Goal: Entertainment & Leisure: Browse casually

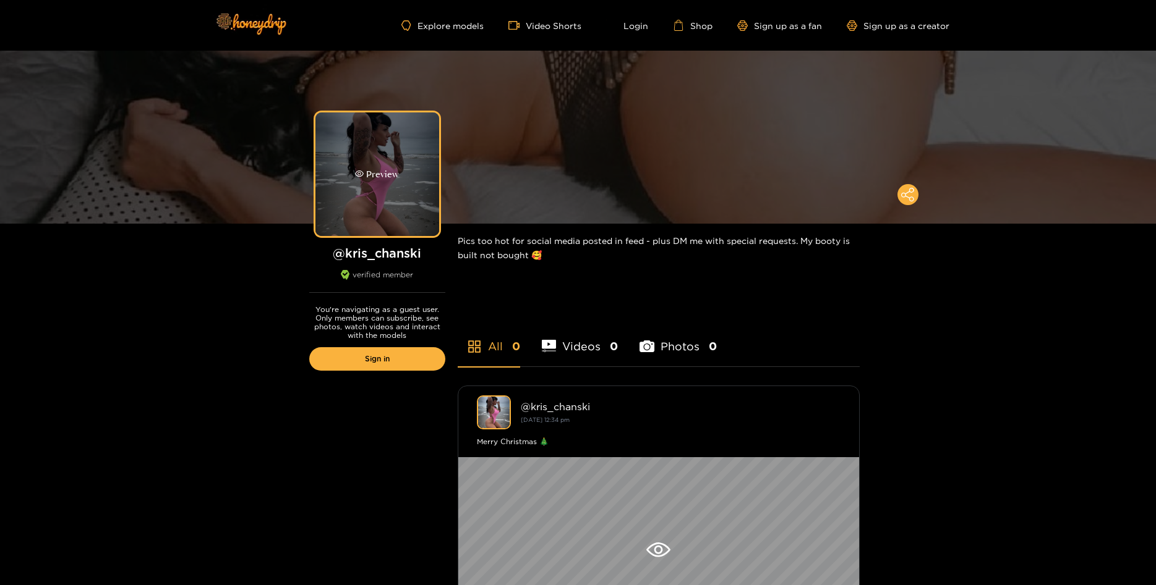
click at [414, 209] on div "Preview" at bounding box center [377, 175] width 124 height 124
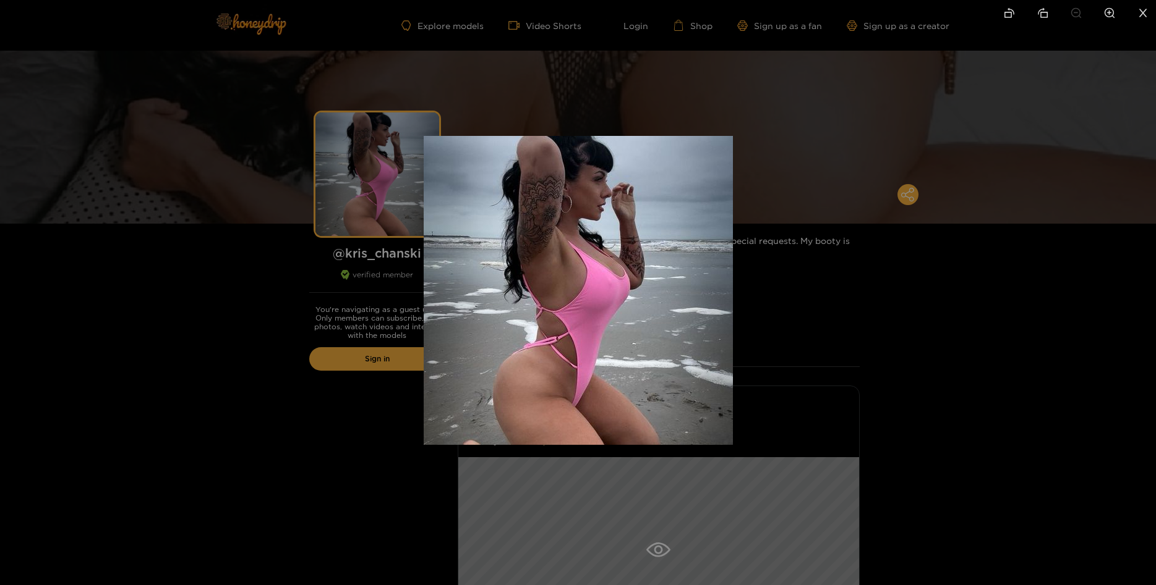
click at [643, 263] on img at bounding box center [578, 290] width 309 height 309
click at [888, 262] on div at bounding box center [578, 292] width 1156 height 585
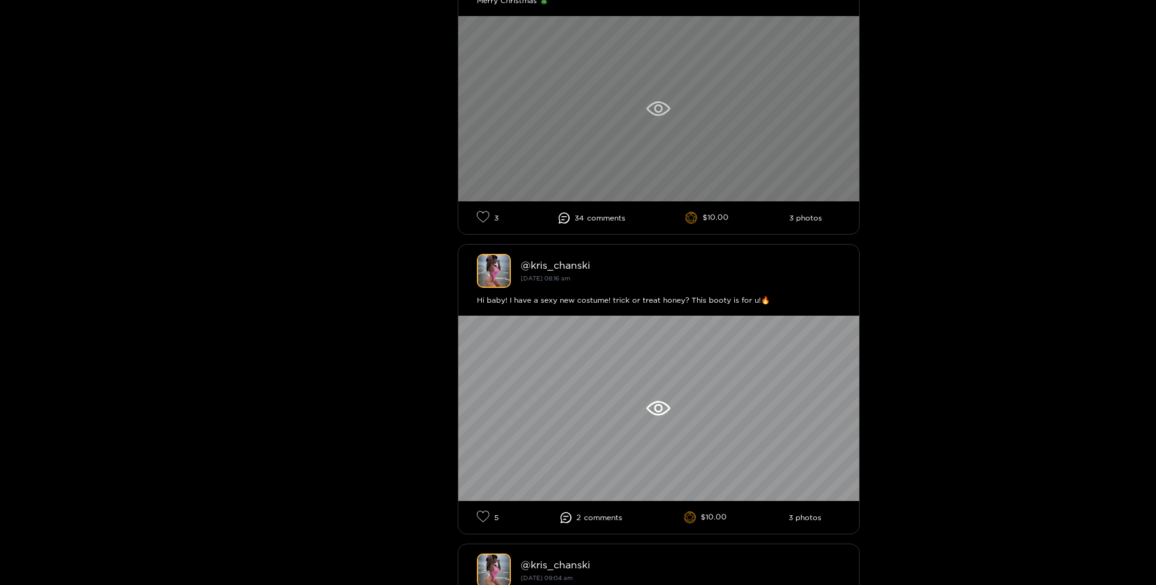
scroll to position [631, 0]
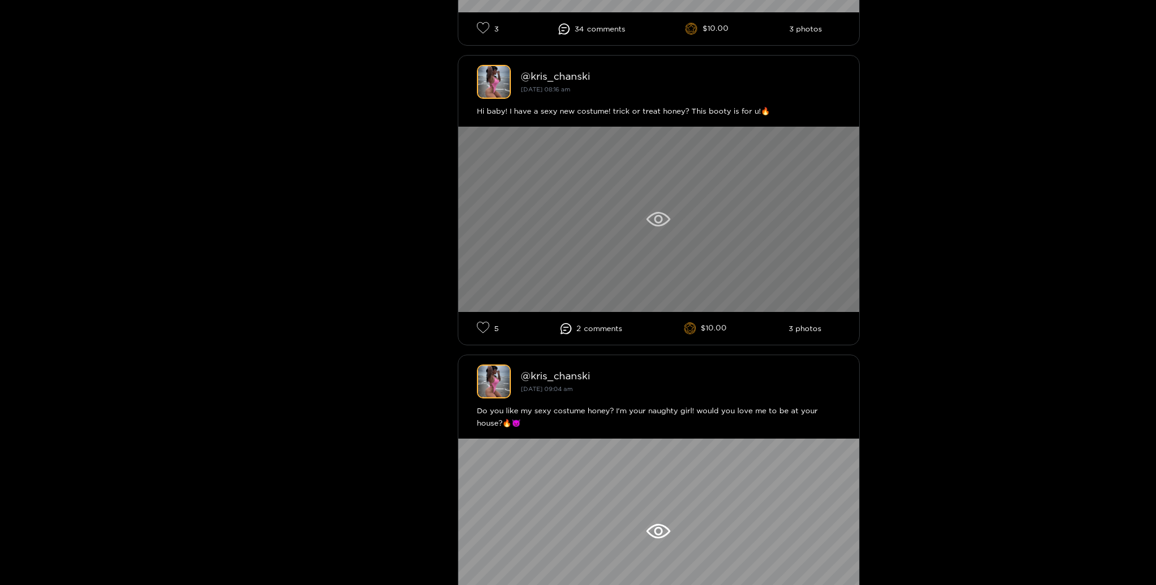
click at [666, 223] on icon at bounding box center [658, 219] width 24 height 15
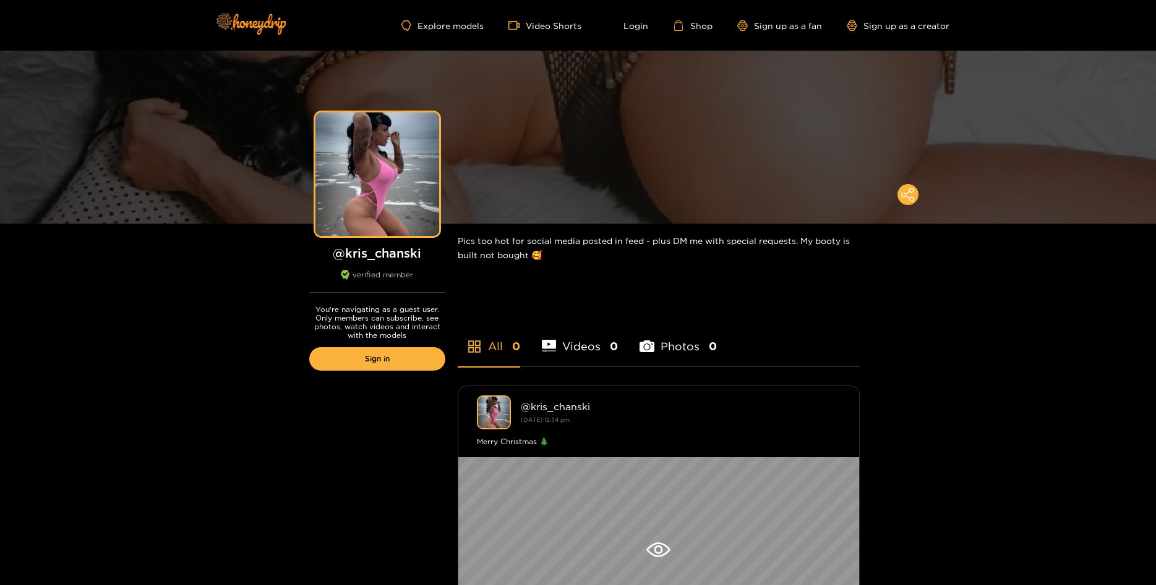
click at [702, 341] on li "Photos 0" at bounding box center [677, 339] width 77 height 56
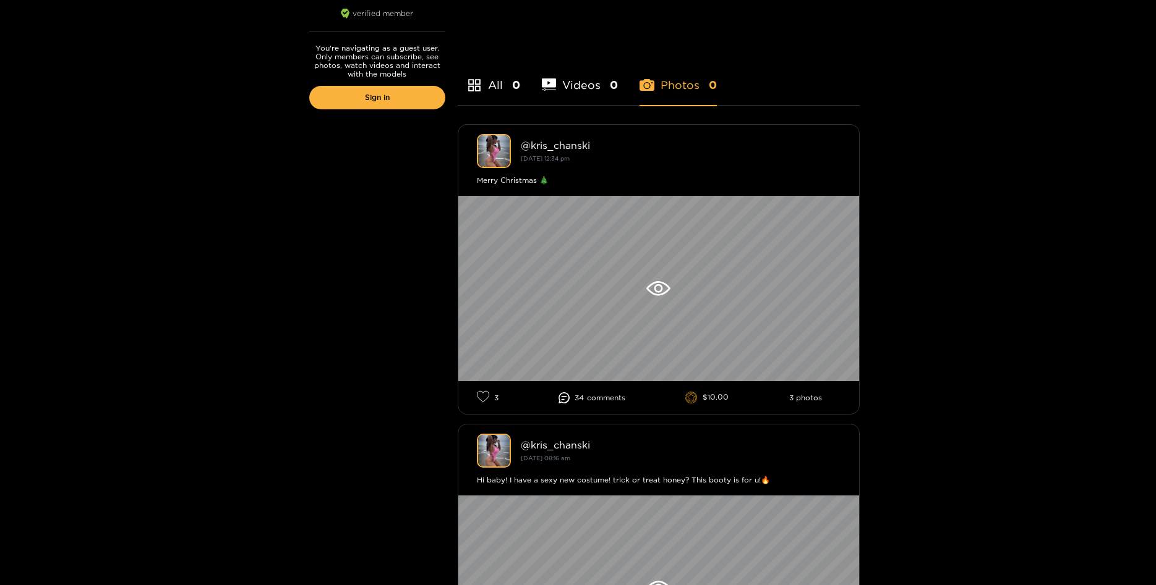
scroll to position [315, 0]
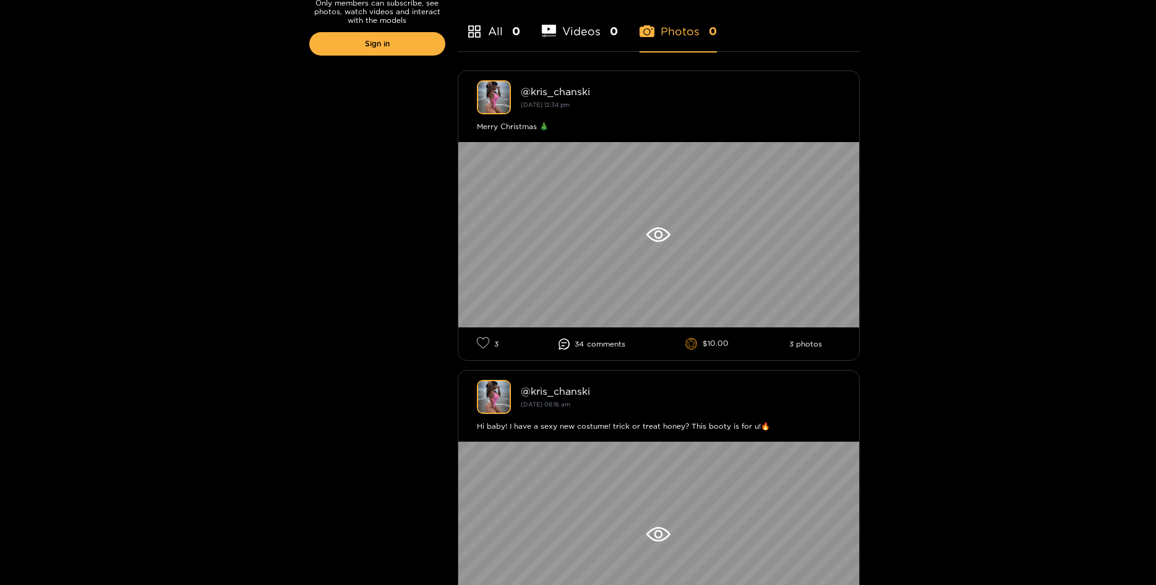
click at [795, 343] on li "3 photos" at bounding box center [805, 344] width 33 height 9
